Goal: Transaction & Acquisition: Purchase product/service

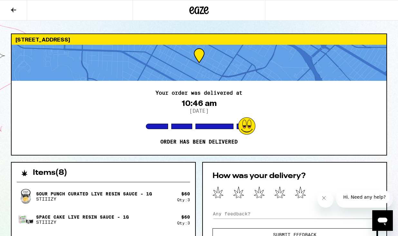
click at [201, 11] on icon at bounding box center [199, 10] width 10 height 8
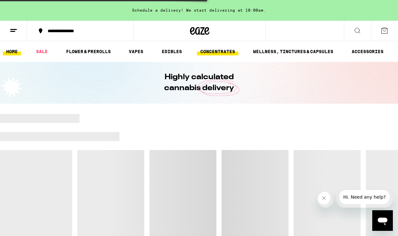
click at [220, 51] on link "CONCENTRATES" at bounding box center [217, 52] width 41 height 8
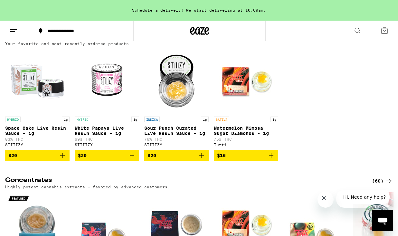
click at [67, 158] on button "$20" at bounding box center [37, 155] width 64 height 11
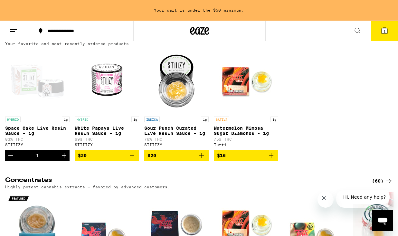
click at [67, 158] on icon "Increment" at bounding box center [64, 155] width 8 height 8
click at [134, 158] on icon "Add to bag" at bounding box center [132, 155] width 5 height 5
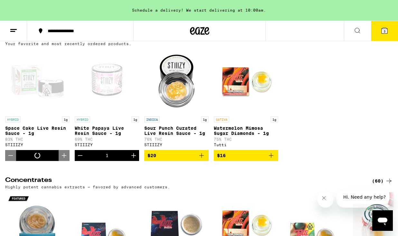
click at [134, 158] on icon "Increment" at bounding box center [133, 155] width 5 height 5
click at [201, 158] on icon "Add to bag" at bounding box center [201, 155] width 8 height 8
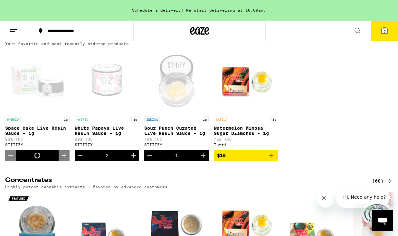
click at [201, 158] on icon "Increment" at bounding box center [203, 155] width 8 height 8
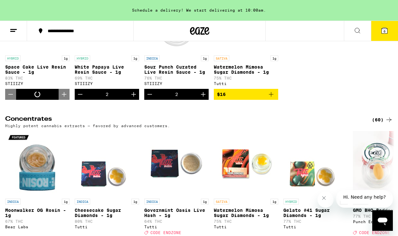
scroll to position [173, 0]
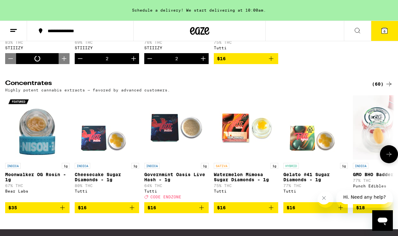
click at [382, 160] on button at bounding box center [389, 154] width 18 height 18
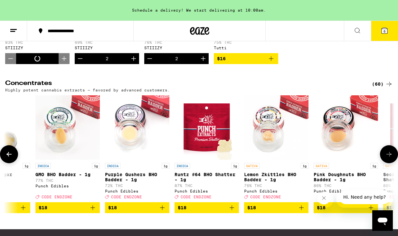
click at [382, 160] on button at bounding box center [389, 154] width 18 height 18
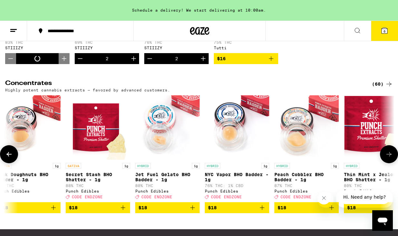
click at [382, 160] on button at bounding box center [389, 154] width 18 height 18
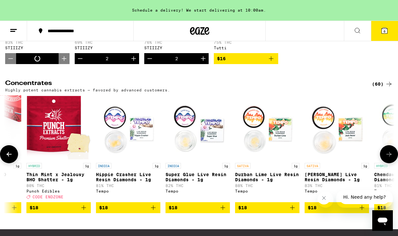
click at [382, 160] on button at bounding box center [389, 154] width 18 height 18
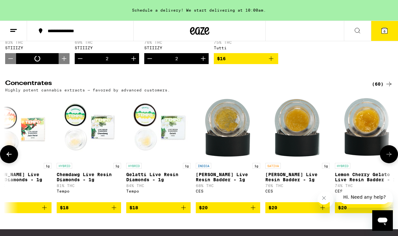
click at [382, 160] on button at bounding box center [389, 154] width 18 height 18
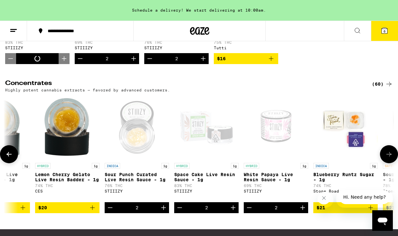
scroll to position [0, 1586]
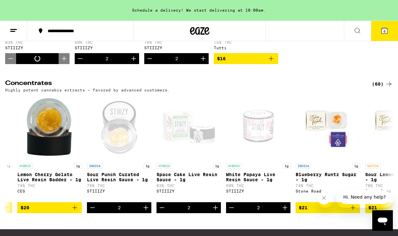
click at [134, 62] on icon "Increment" at bounding box center [134, 59] width 8 height 8
click at [202, 62] on icon "Increment" at bounding box center [203, 59] width 8 height 8
click at [389, 30] on button "8" at bounding box center [384, 31] width 27 height 20
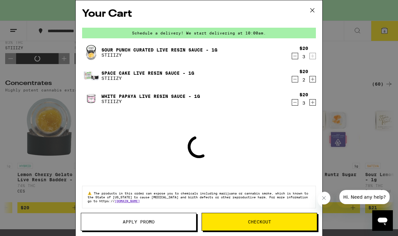
click at [260, 211] on div "Your Cart Schedule a delivery! We start delivering at 10:00am. Sour Punch Curat…" at bounding box center [199, 108] width 246 height 216
click at [260, 217] on button "Checkout" at bounding box center [258, 222] width 115 height 18
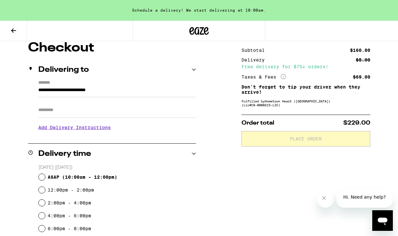
scroll to position [68, 0]
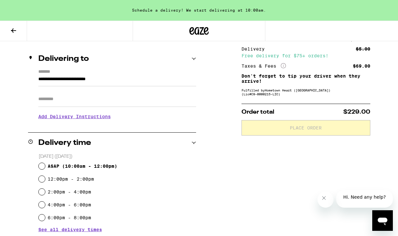
click at [94, 159] on p "[DATE] ([DATE])" at bounding box center [117, 156] width 157 height 6
click at [90, 164] on span "ASAP ( 10:00am - 12:00pm )" at bounding box center [82, 165] width 69 height 5
click at [45, 164] on input "ASAP ( 10:00am - 12:00pm )" at bounding box center [42, 166] width 6 height 6
radio input "true"
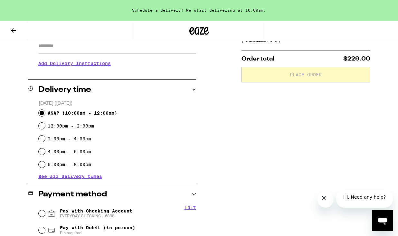
scroll to position [190, 0]
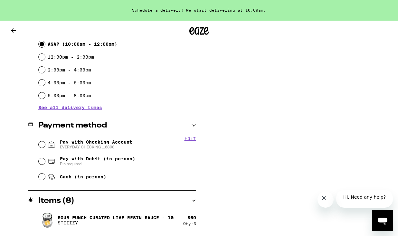
click at [96, 145] on span "EVERYDAY CHECKING ...6898" at bounding box center [96, 146] width 72 height 5
click at [45, 145] on input "Pay with Checking Account EVERYDAY CHECKING ...6898" at bounding box center [42, 144] width 6 height 6
radio input "true"
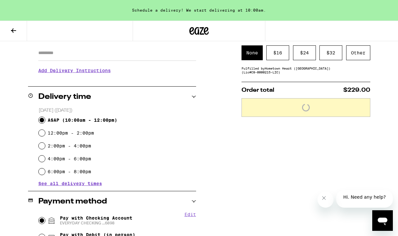
scroll to position [107, 0]
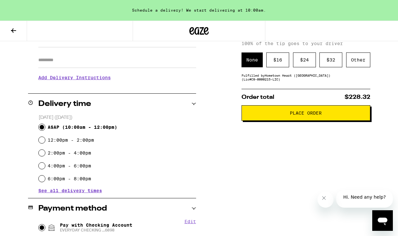
click at [307, 112] on span "Place Order" at bounding box center [305, 113] width 32 height 5
